Goal: Information Seeking & Learning: Learn about a topic

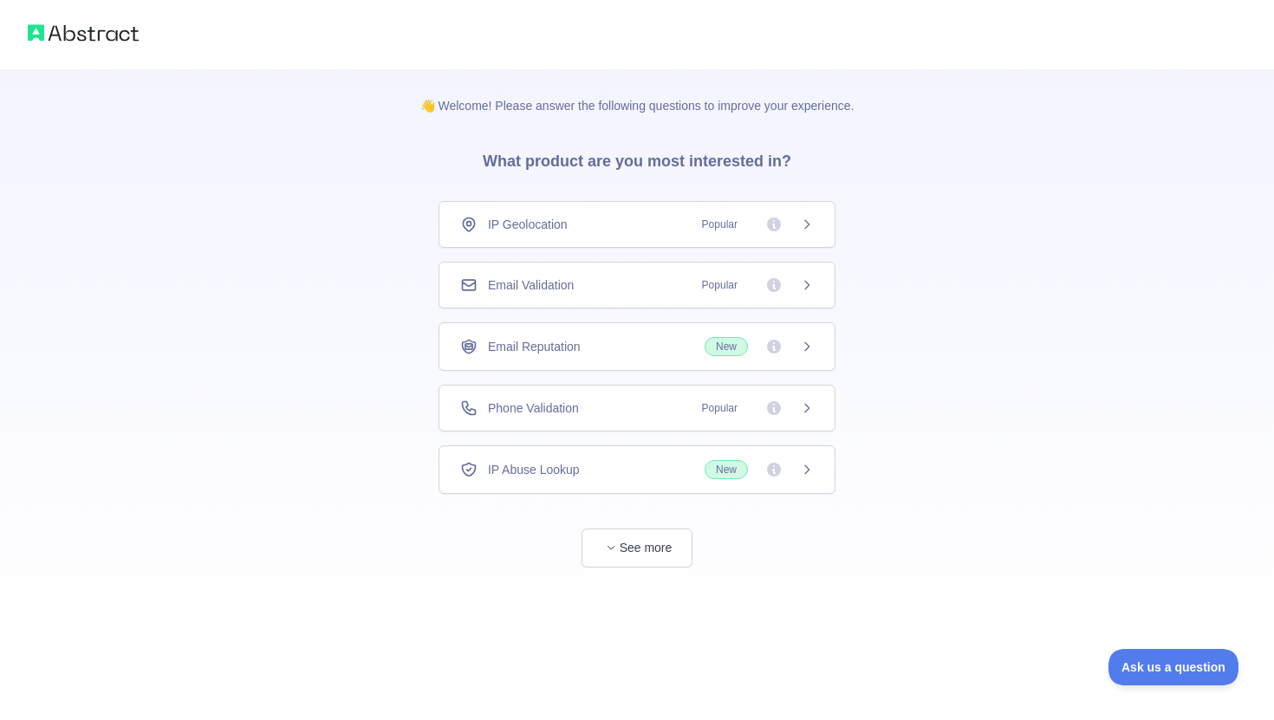
click at [616, 394] on div "Phone Validation Popular" at bounding box center [637, 408] width 397 height 47
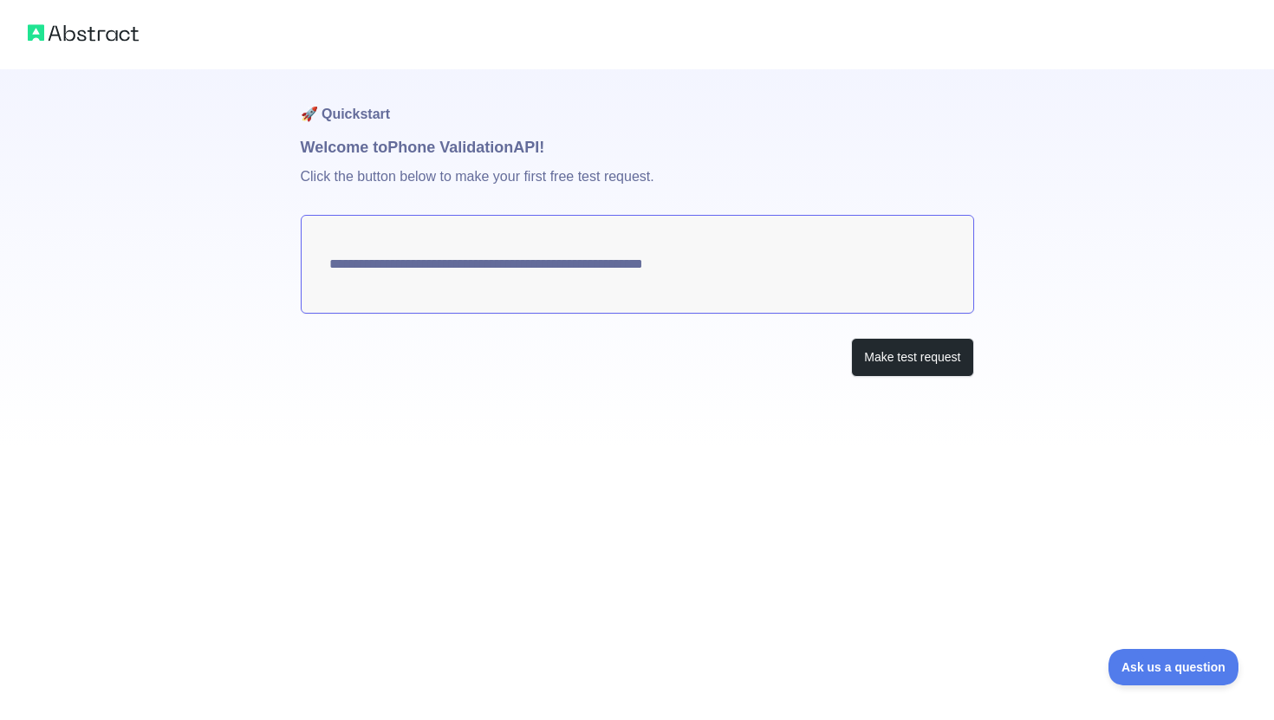
click at [337, 154] on h1 "Welcome to Phone Validation API!" at bounding box center [638, 147] width 674 height 24
click at [916, 368] on button "Make test request" at bounding box center [912, 357] width 122 height 39
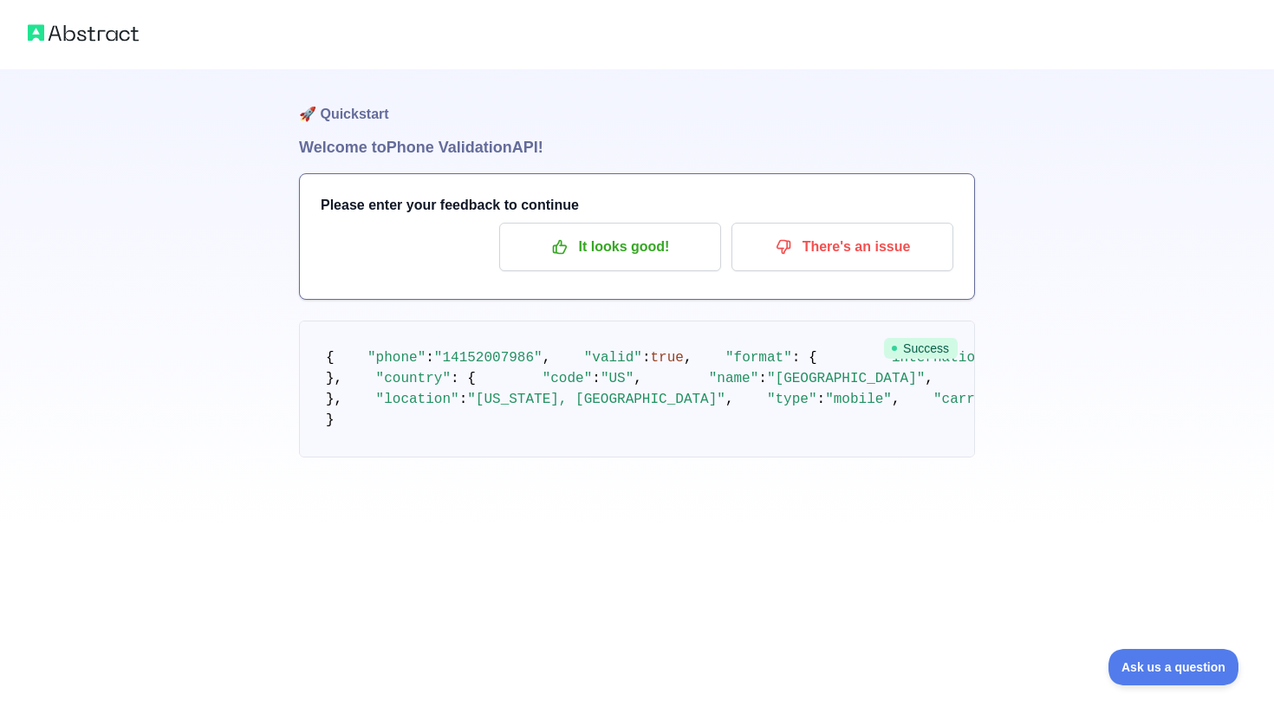
scroll to position [42, 0]
click at [511, 350] on span ""14152007986"" at bounding box center [488, 358] width 108 height 16
click at [449, 350] on span ""14152007986"" at bounding box center [488, 358] width 108 height 16
drag, startPoint x: 290, startPoint y: 87, endPoint x: 707, endPoint y: 103, distance: 417.3
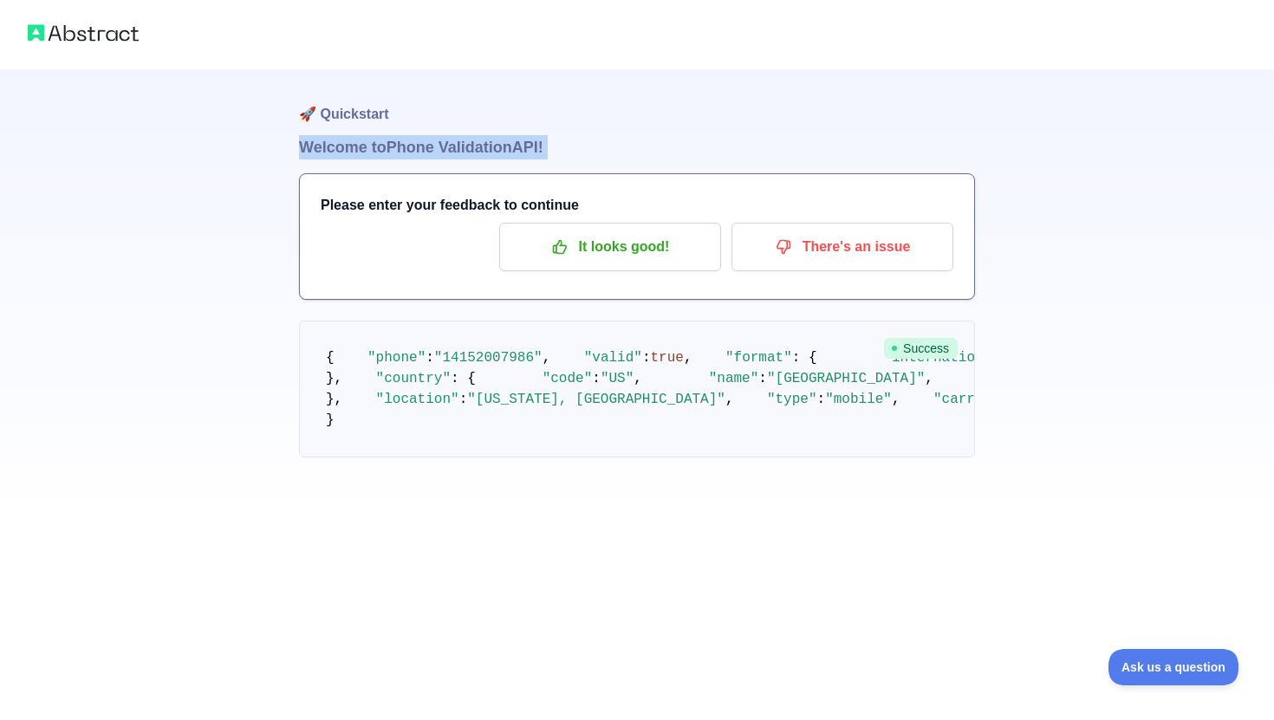
click at [707, 104] on div "🚀 Quickstart Welcome to Phone Validation API! Please enter your feedback to con…" at bounding box center [637, 263] width 1274 height 527
click at [1225, 366] on span ""local"" at bounding box center [1254, 358] width 58 height 16
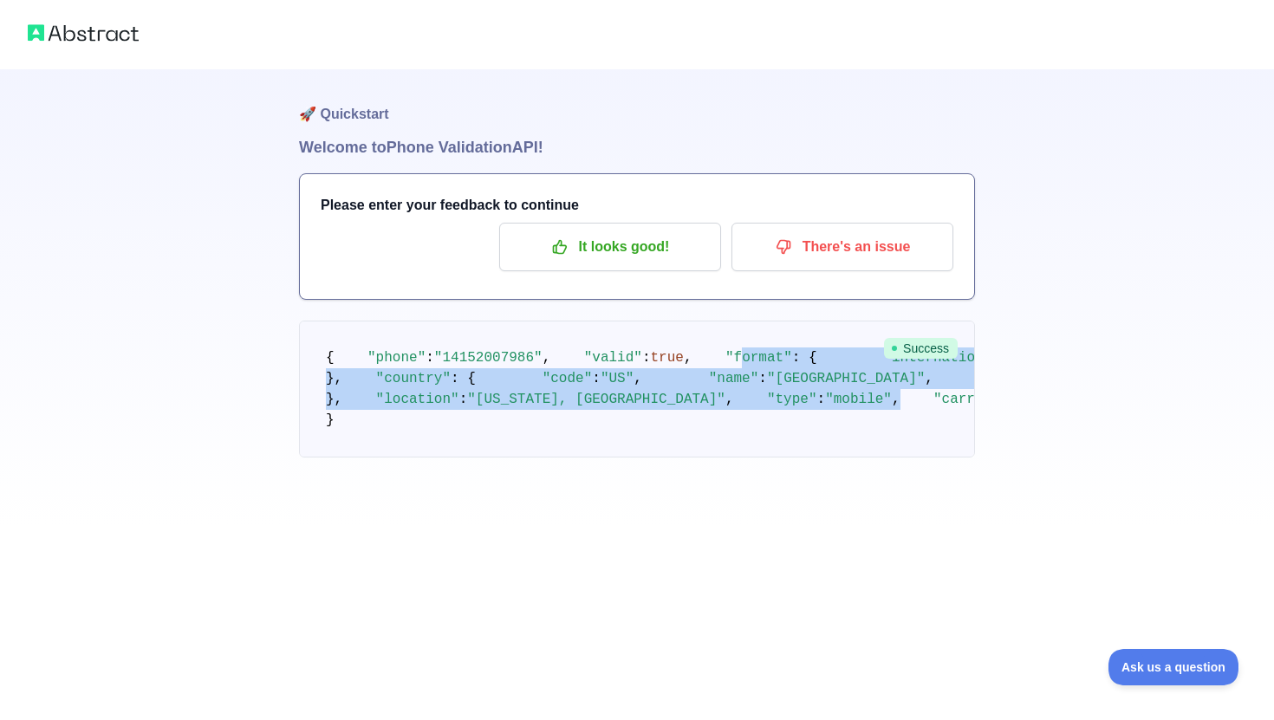
drag, startPoint x: 375, startPoint y: 354, endPoint x: 607, endPoint y: 563, distance: 311.8
click at [608, 458] on pre "{ "phone" : "[PHONE_NUMBER]" , "valid" : true , "format" : { "international" : …" at bounding box center [637, 389] width 676 height 137
click at [607, 458] on pre "{ "phone" : "[PHONE_NUMBER]" , "valid" : true , "format" : { "international" : …" at bounding box center [637, 389] width 676 height 137
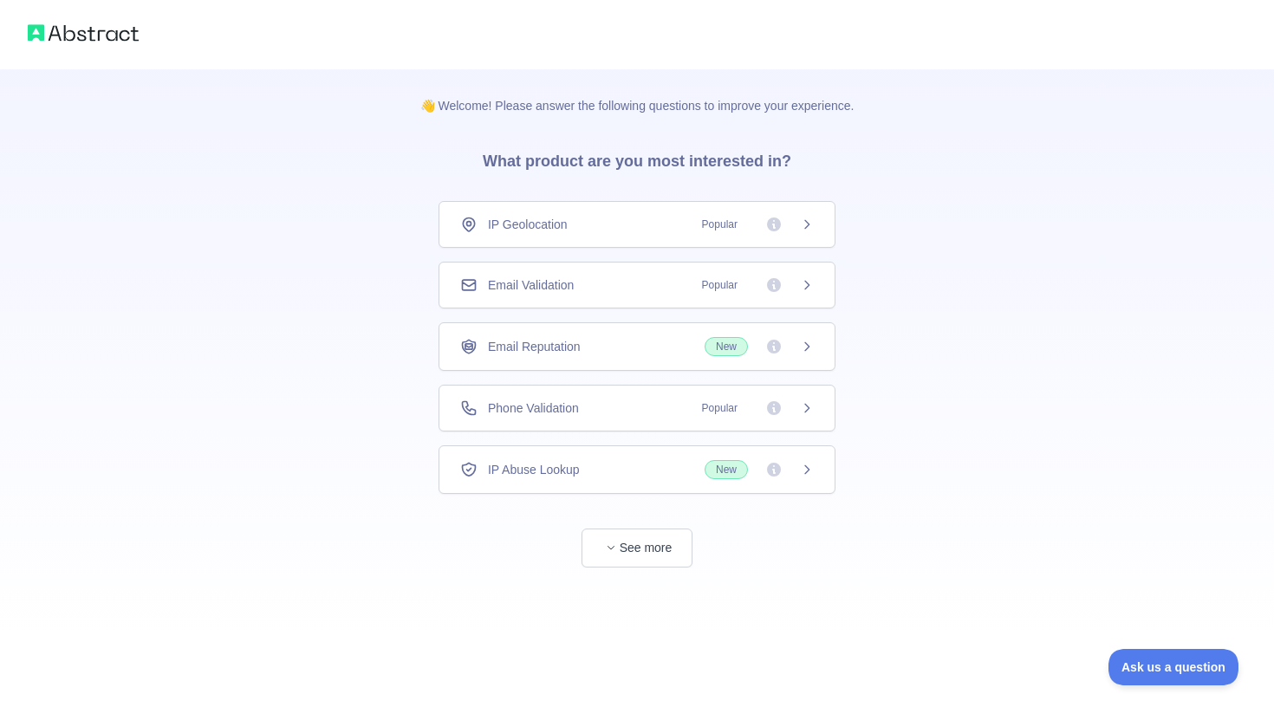
click at [639, 386] on div "Phone Validation Popular" at bounding box center [637, 408] width 397 height 47
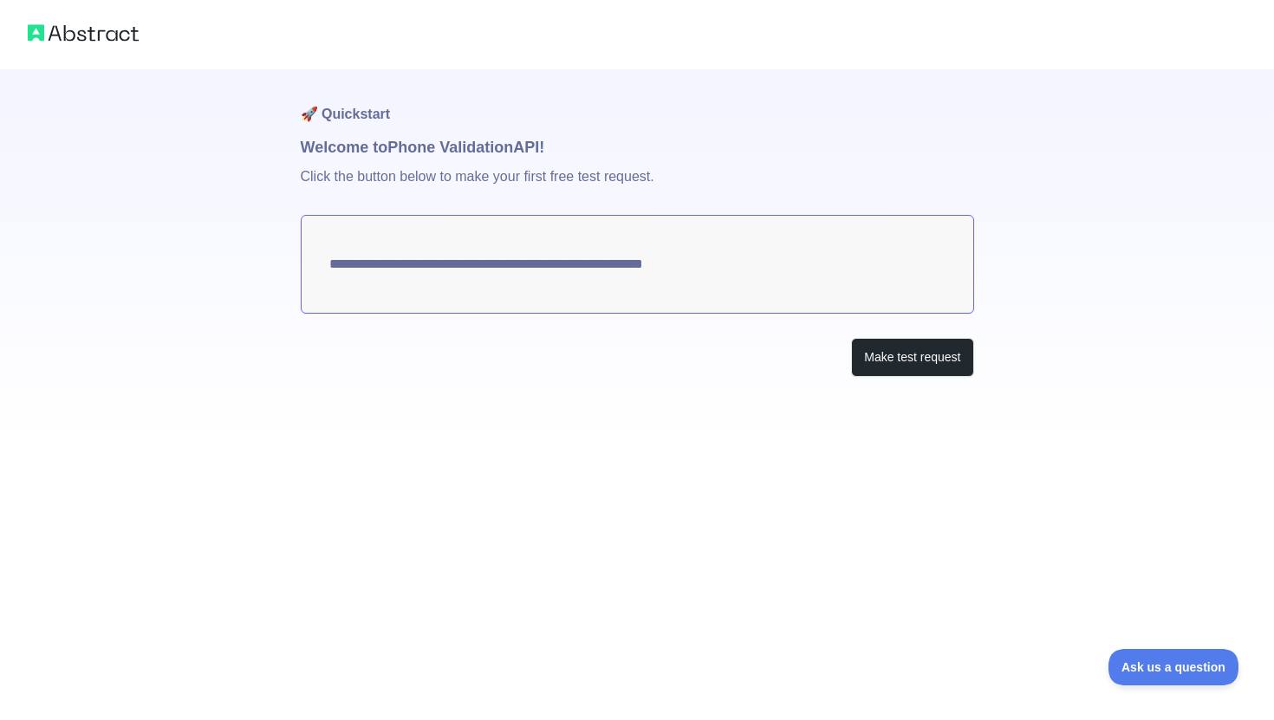
click at [740, 256] on textarea "**********" at bounding box center [638, 264] width 674 height 99
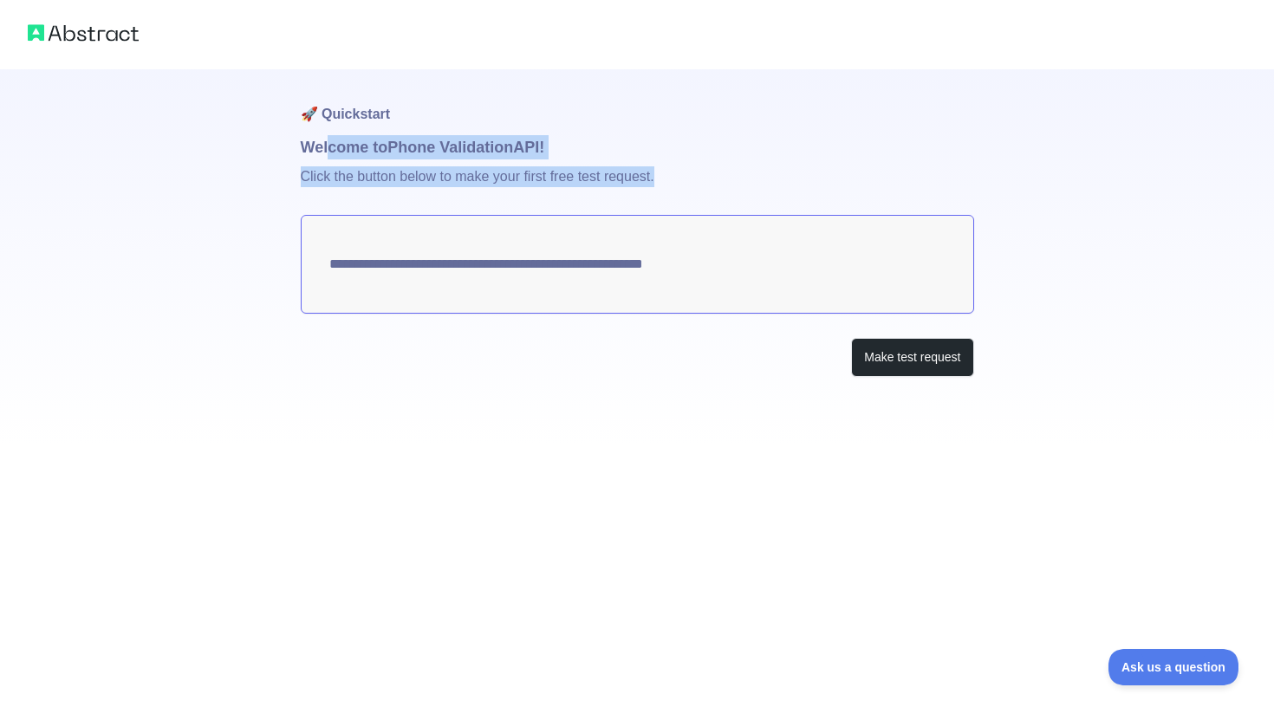
drag, startPoint x: 697, startPoint y: 200, endPoint x: 329, endPoint y: 150, distance: 371.9
click at [329, 150] on div "**********" at bounding box center [638, 257] width 674 height 377
click at [895, 372] on button "Make test request" at bounding box center [912, 357] width 122 height 39
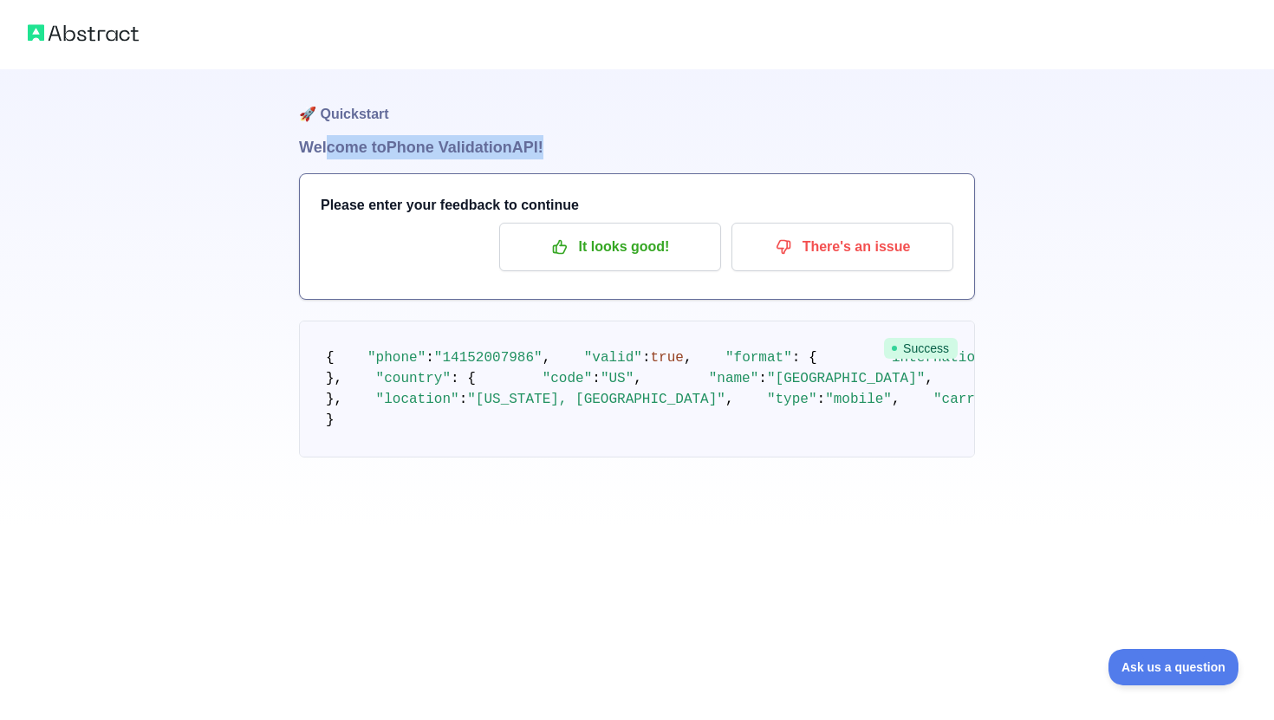
scroll to position [56, 0]
click at [661, 232] on p "It looks good!" at bounding box center [610, 246] width 196 height 29
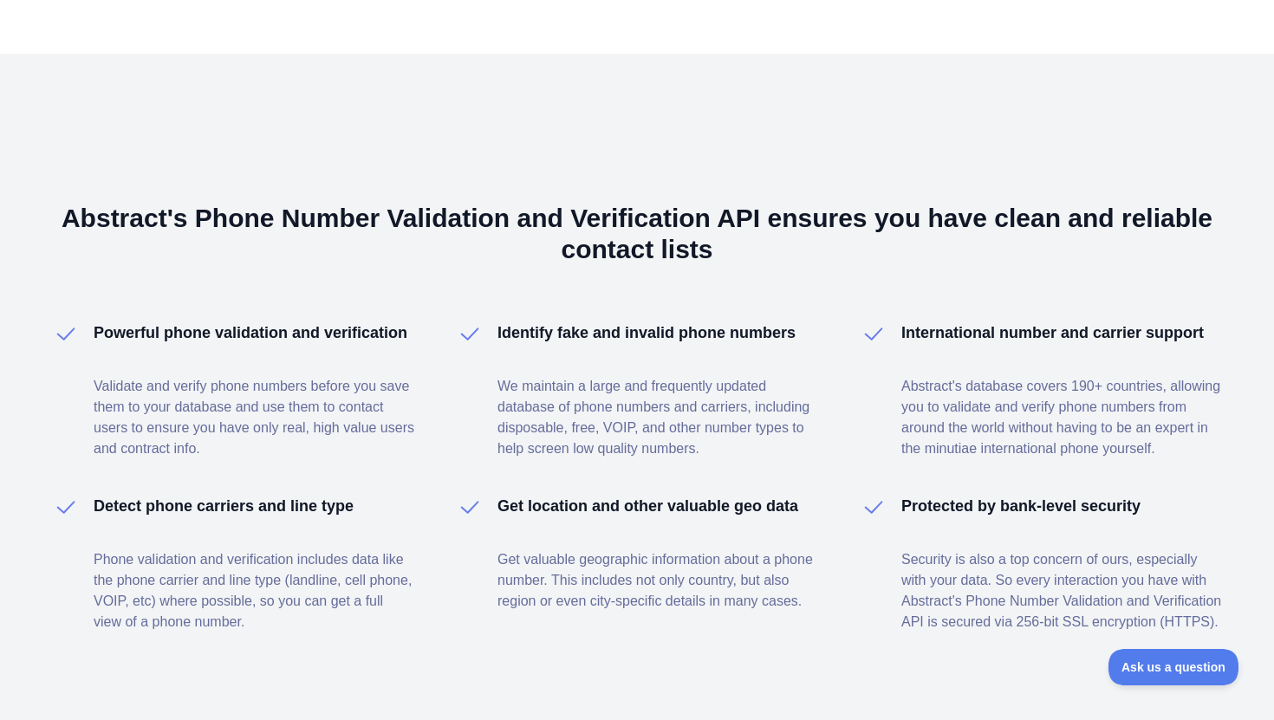
scroll to position [950, 0]
